Goal: Task Accomplishment & Management: Complete application form

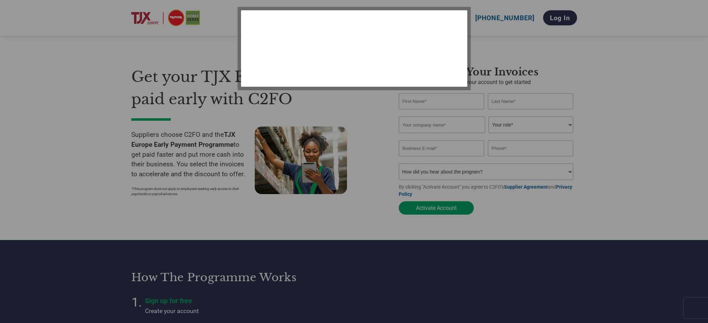
select select "en-[GEOGRAPHIC_DATA]"
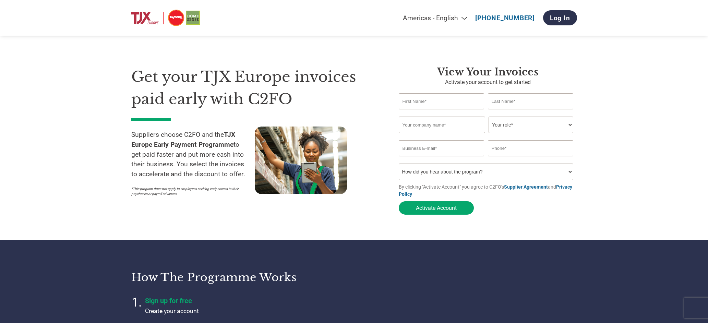
click at [432, 109] on input "text" at bounding box center [442, 101] width 86 height 16
type input "[PERSON_NAME]"
type input "Heyyy Ltd"
click at [520, 126] on select "Your role* CFO Controller Credit Manager Finance Director Treasurer CEO Preside…" at bounding box center [530, 125] width 85 height 16
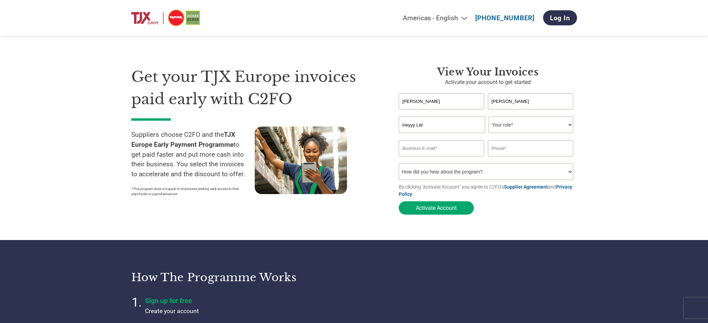
select select "OWNER_FOUNDER"
click at [488, 117] on select "Your role* CFO Controller Credit Manager Finance Director Treasurer CEO Preside…" at bounding box center [530, 125] width 85 height 16
click at [437, 154] on input "email" at bounding box center [442, 148] width 86 height 16
type input "[EMAIL_ADDRESS][DOMAIN_NAME]"
type input "07488283524"
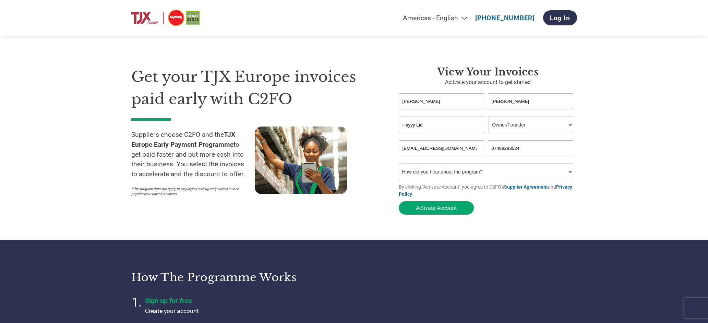
click at [453, 176] on select "How did you hear about the program? Received a letter Email Social Media Online…" at bounding box center [486, 171] width 175 height 16
select select "Email"
click at [399, 166] on select "How did you hear about the program? Received a letter Email Social Media Online…" at bounding box center [486, 171] width 175 height 16
drag, startPoint x: 437, startPoint y: 209, endPoint x: 497, endPoint y: 208, distance: 59.6
click at [437, 209] on button "Activate Account" at bounding box center [436, 207] width 75 height 13
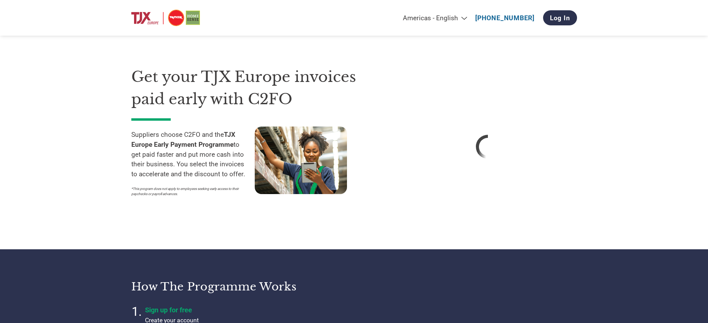
select select "en-[GEOGRAPHIC_DATA]"
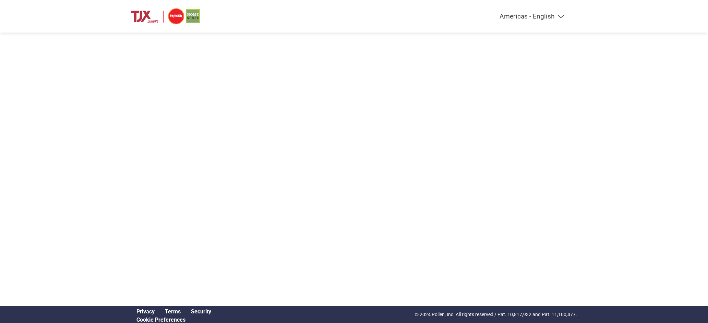
select select "en-[GEOGRAPHIC_DATA]"
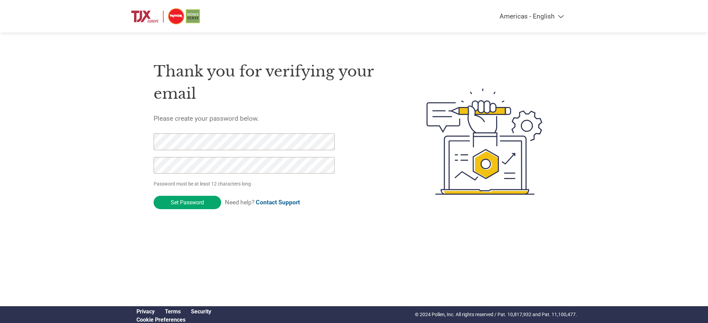
drag, startPoint x: 201, startPoint y: 205, endPoint x: 329, endPoint y: 222, distance: 130.1
click at [201, 205] on input "Set Password" at bounding box center [188, 202] width 68 height 13
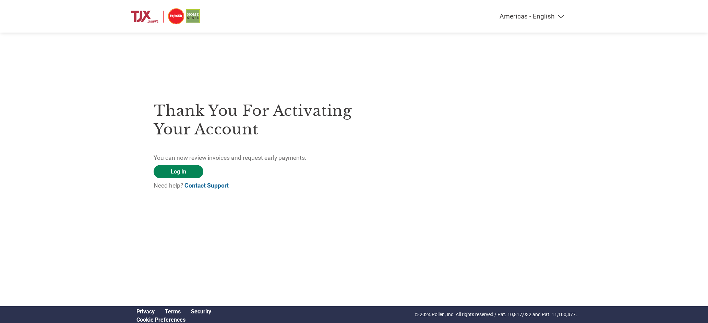
click at [172, 172] on link "Log In" at bounding box center [179, 171] width 50 height 13
